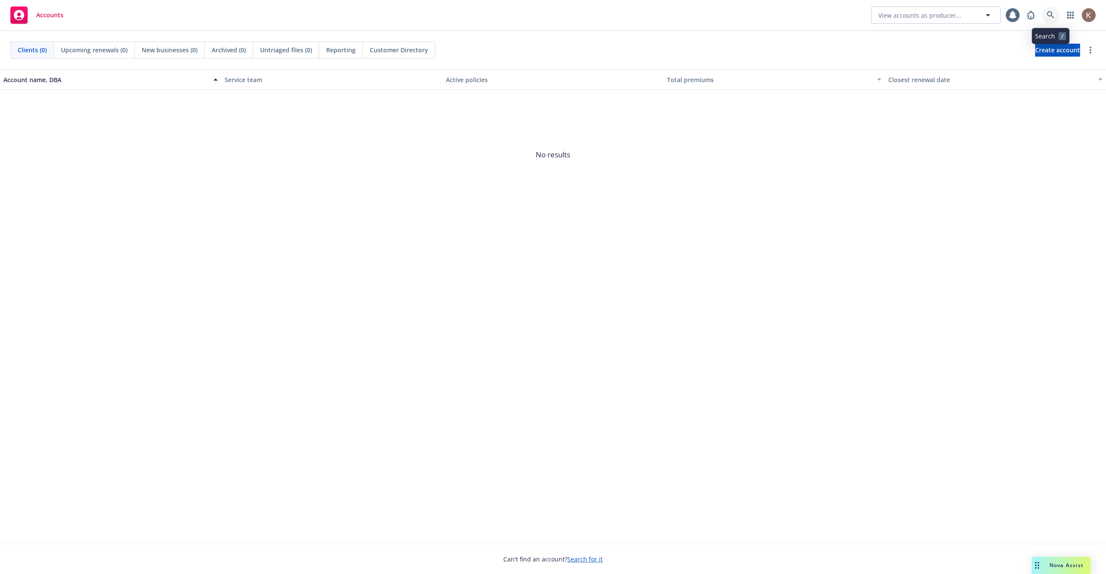
click at [1054, 18] on link at bounding box center [1050, 14] width 17 height 17
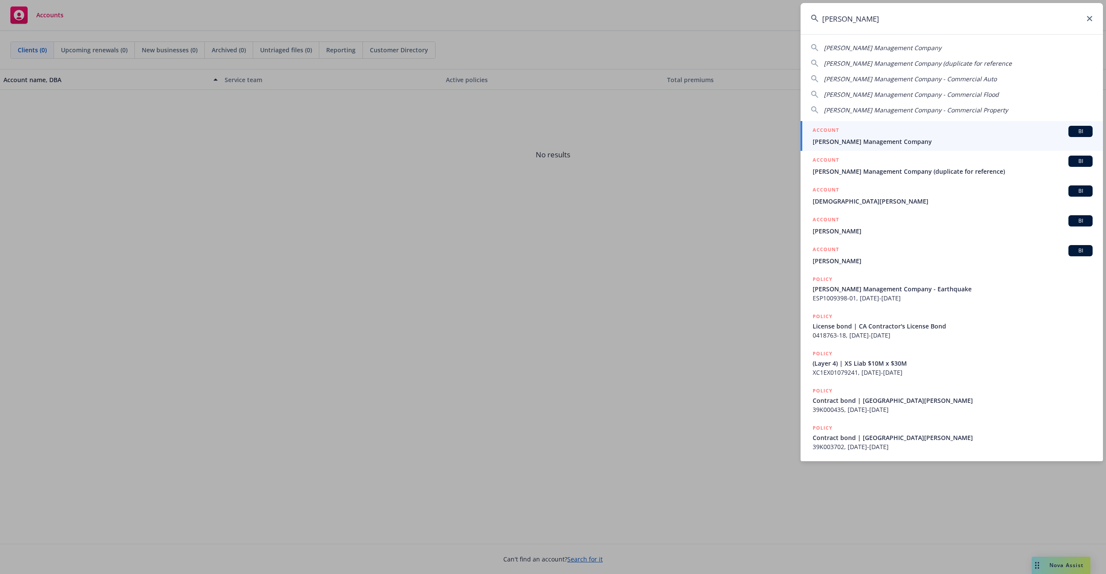
type input "[PERSON_NAME]"
click at [919, 137] on span "[PERSON_NAME] Management Company" at bounding box center [953, 141] width 280 height 9
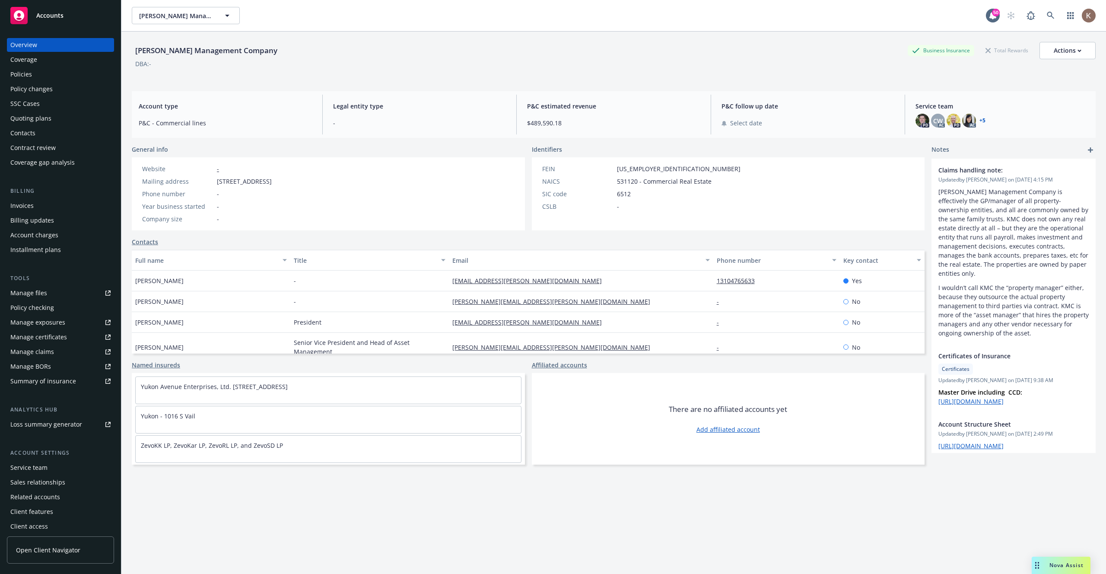
click at [46, 553] on span "Open Client Navigator" at bounding box center [48, 549] width 64 height 9
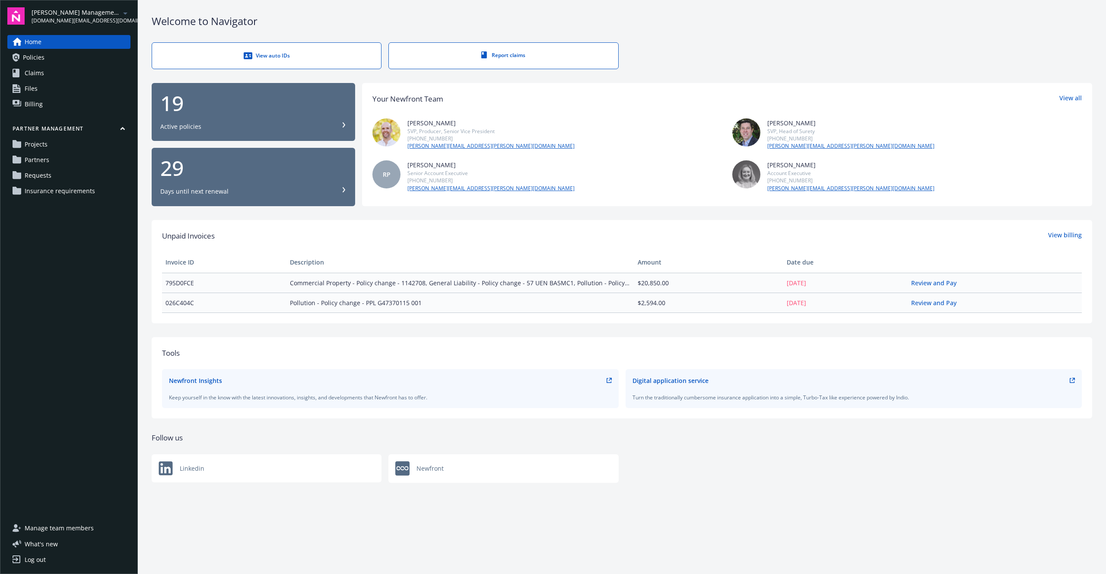
click at [50, 178] on span "Requests" at bounding box center [38, 175] width 27 height 14
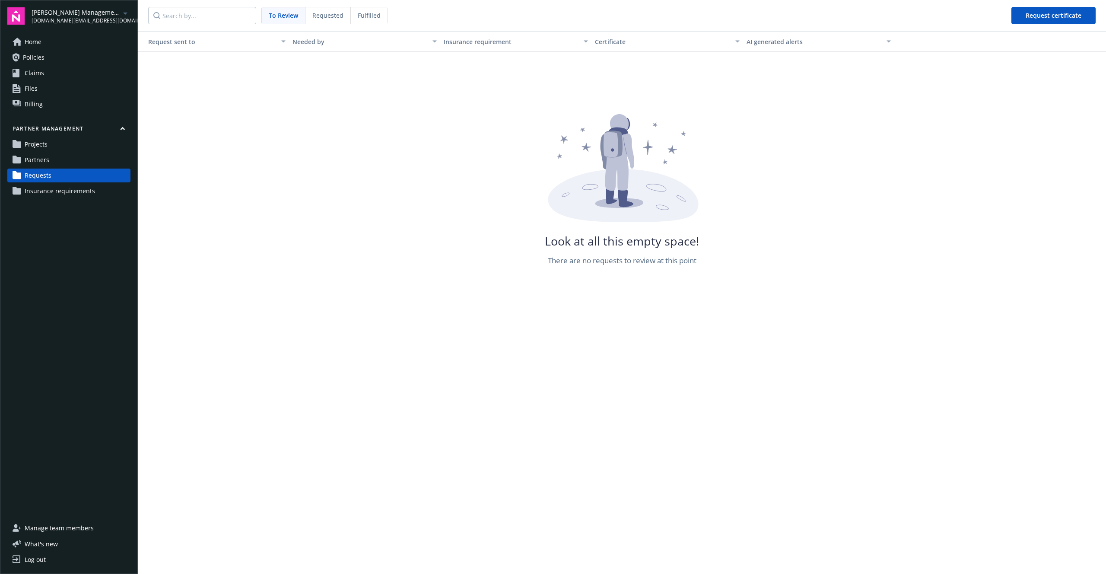
click at [57, 161] on link "Partners" at bounding box center [68, 160] width 123 height 14
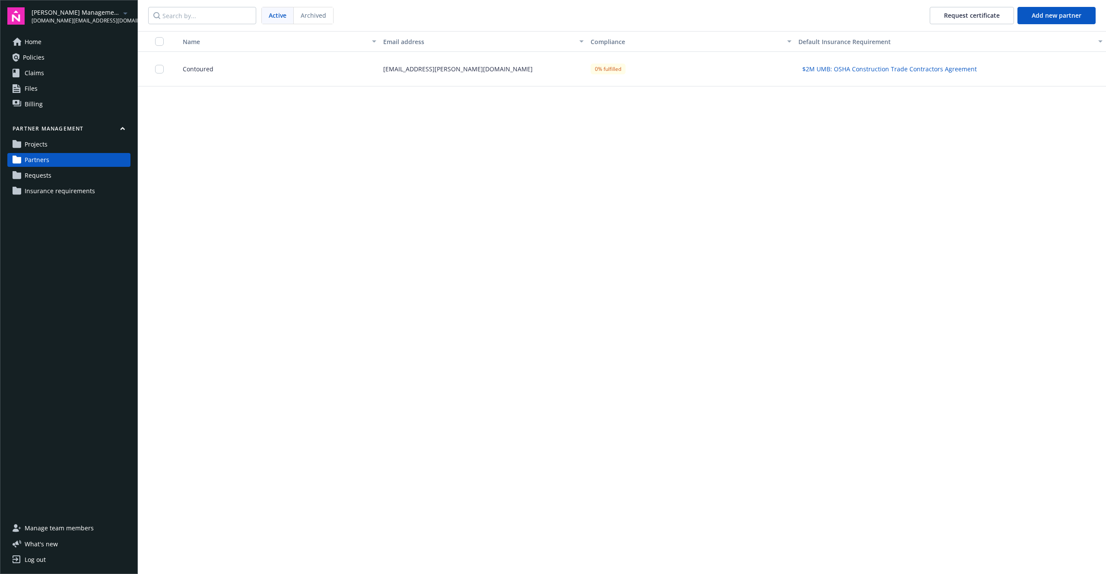
click at [336, 74] on div "Contoured" at bounding box center [275, 69] width 207 height 35
